Goal: Information Seeking & Learning: Learn about a topic

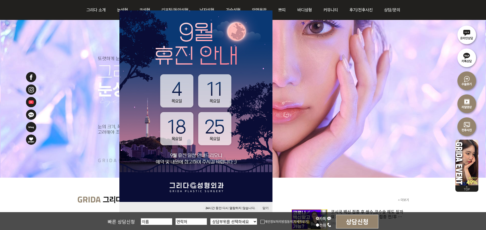
scroll to position [51, 0]
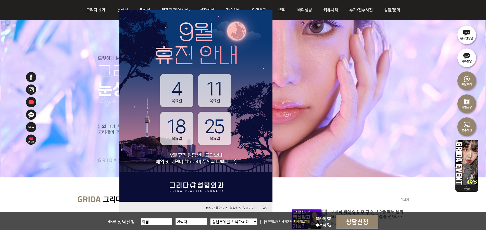
click at [266, 207] on button "닫기" at bounding box center [265, 207] width 11 height 7
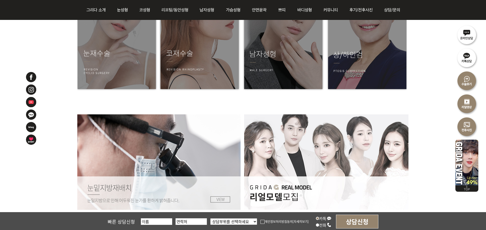
scroll to position [789, 0]
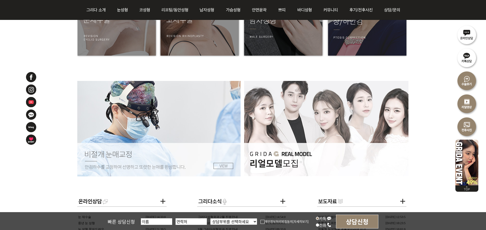
click at [335, 114] on img at bounding box center [326, 128] width 164 height 95
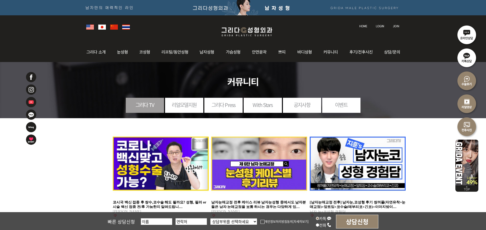
click at [184, 97] on div "그리다 TV 리얼모델지원 그리다 Press With Stars 공지사항 이벤트" at bounding box center [242, 88] width 355 height 52
click at [184, 106] on link "리얼모델지원" at bounding box center [184, 105] width 38 height 14
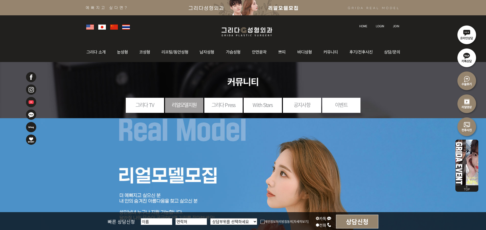
click at [225, 102] on link "그리다 Press" at bounding box center [223, 105] width 38 height 14
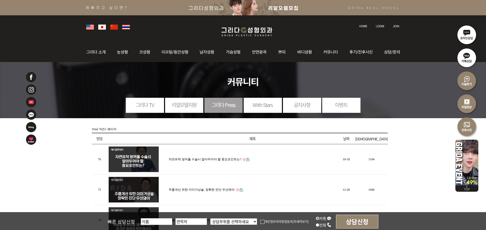
drag, startPoint x: 278, startPoint y: 112, endPoint x: 272, endPoint y: 111, distance: 6.5
click at [276, 112] on li "With Stars" at bounding box center [263, 105] width 38 height 15
click at [270, 110] on link "With Stars" at bounding box center [263, 105] width 38 height 14
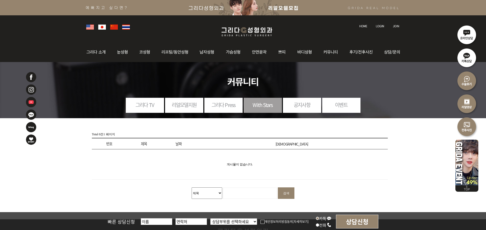
click at [310, 110] on link "공지사항" at bounding box center [302, 105] width 38 height 14
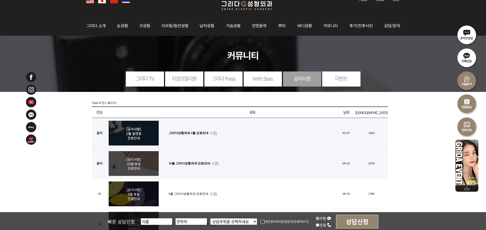
scroll to position [26, 0]
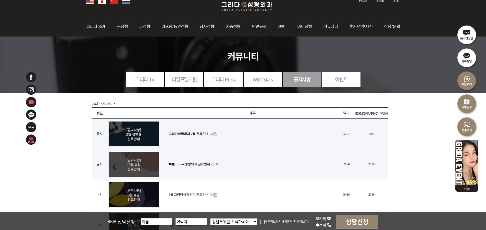
click at [353, 84] on link "이벤트" at bounding box center [341, 79] width 38 height 14
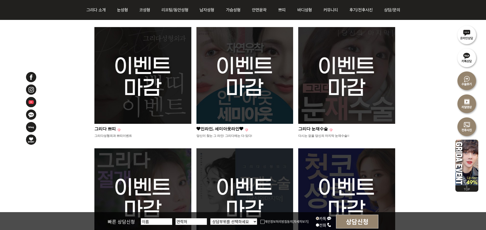
scroll to position [102, 0]
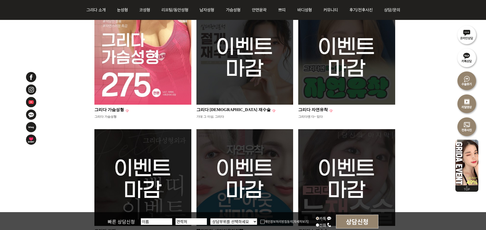
click at [143, 63] on img at bounding box center [142, 56] width 97 height 97
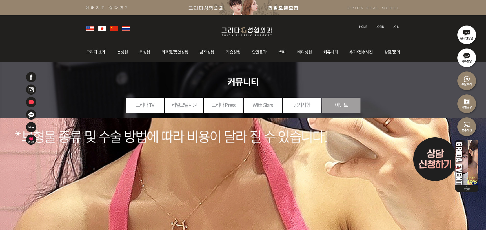
click at [182, 104] on link "리얼모델지원" at bounding box center [184, 105] width 38 height 14
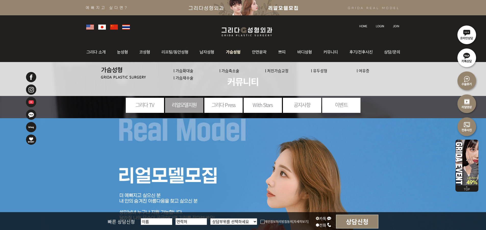
click at [321, 72] on link "l 유두성형" at bounding box center [319, 70] width 16 height 5
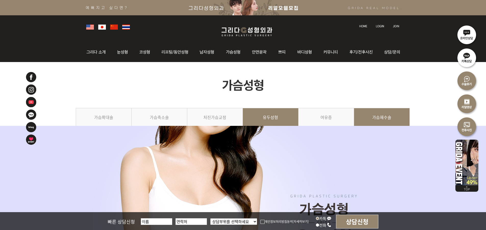
click at [370, 116] on link "가슴재수술" at bounding box center [382, 119] width 56 height 23
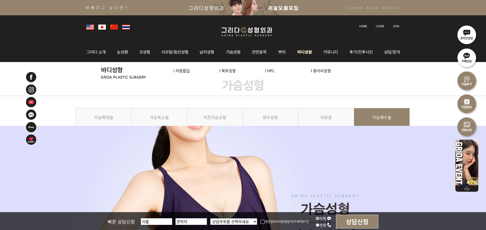
click at [324, 72] on link "l 종아리성형" at bounding box center [321, 70] width 20 height 5
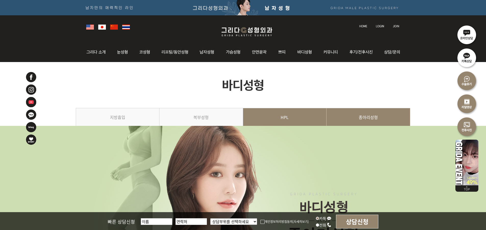
click at [297, 120] on link "HPL" at bounding box center [285, 119] width 84 height 23
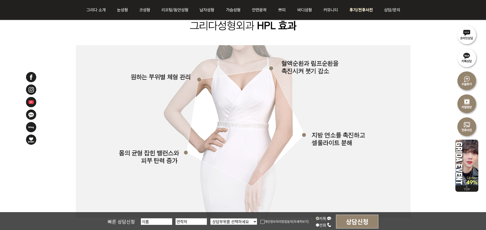
scroll to position [587, 0]
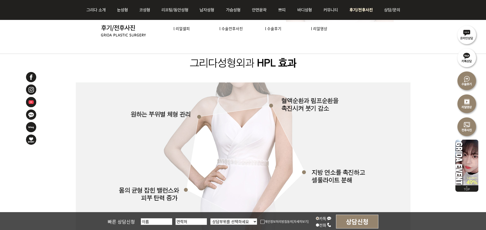
click at [230, 28] on link "l 수술전후사진" at bounding box center [230, 28] width 23 height 5
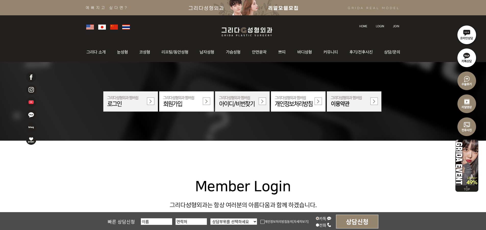
click at [245, 7] on img at bounding box center [242, 7] width 485 height 15
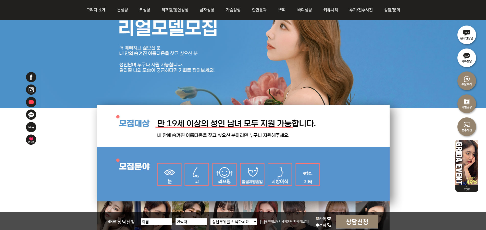
scroll to position [26, 0]
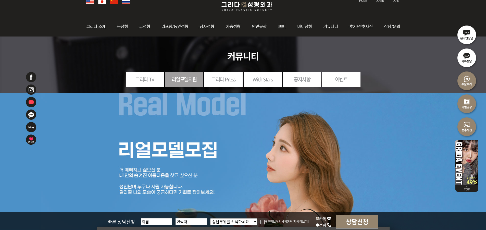
click at [241, 1] on img at bounding box center [246, 6] width 61 height 12
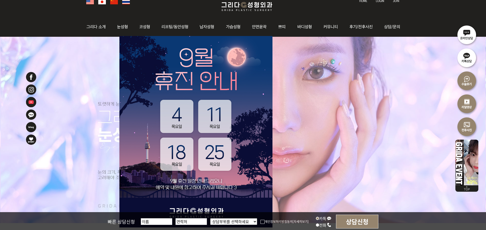
scroll to position [128, 0]
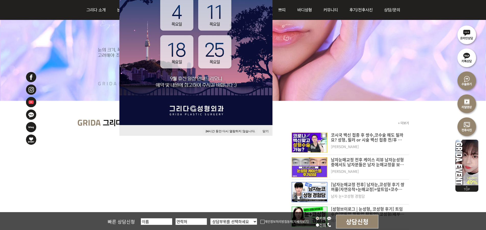
click at [244, 131] on button "24 시간 동안 다시 열람하지 않습니다." at bounding box center [230, 131] width 55 height 7
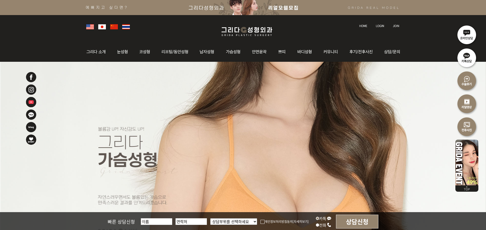
scroll to position [0, 0]
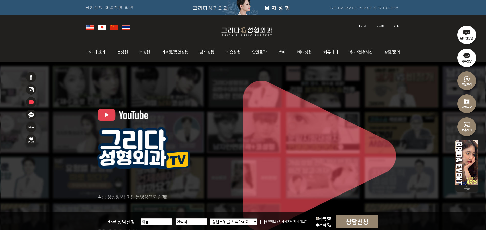
click at [31, 126] on img at bounding box center [31, 126] width 11 height 11
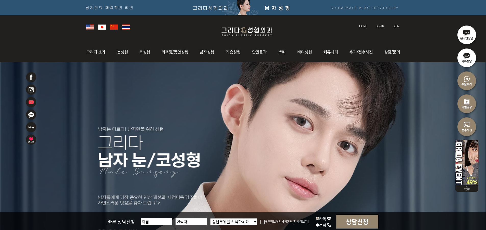
click at [30, 88] on img at bounding box center [31, 89] width 11 height 11
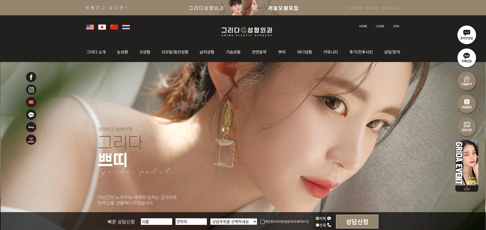
click at [31, 77] on img at bounding box center [31, 76] width 11 height 11
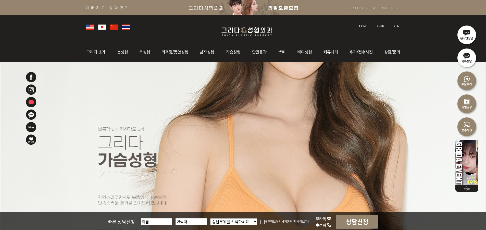
click at [30, 113] on img at bounding box center [31, 114] width 11 height 11
